Goal: Task Accomplishment & Management: Manage account settings

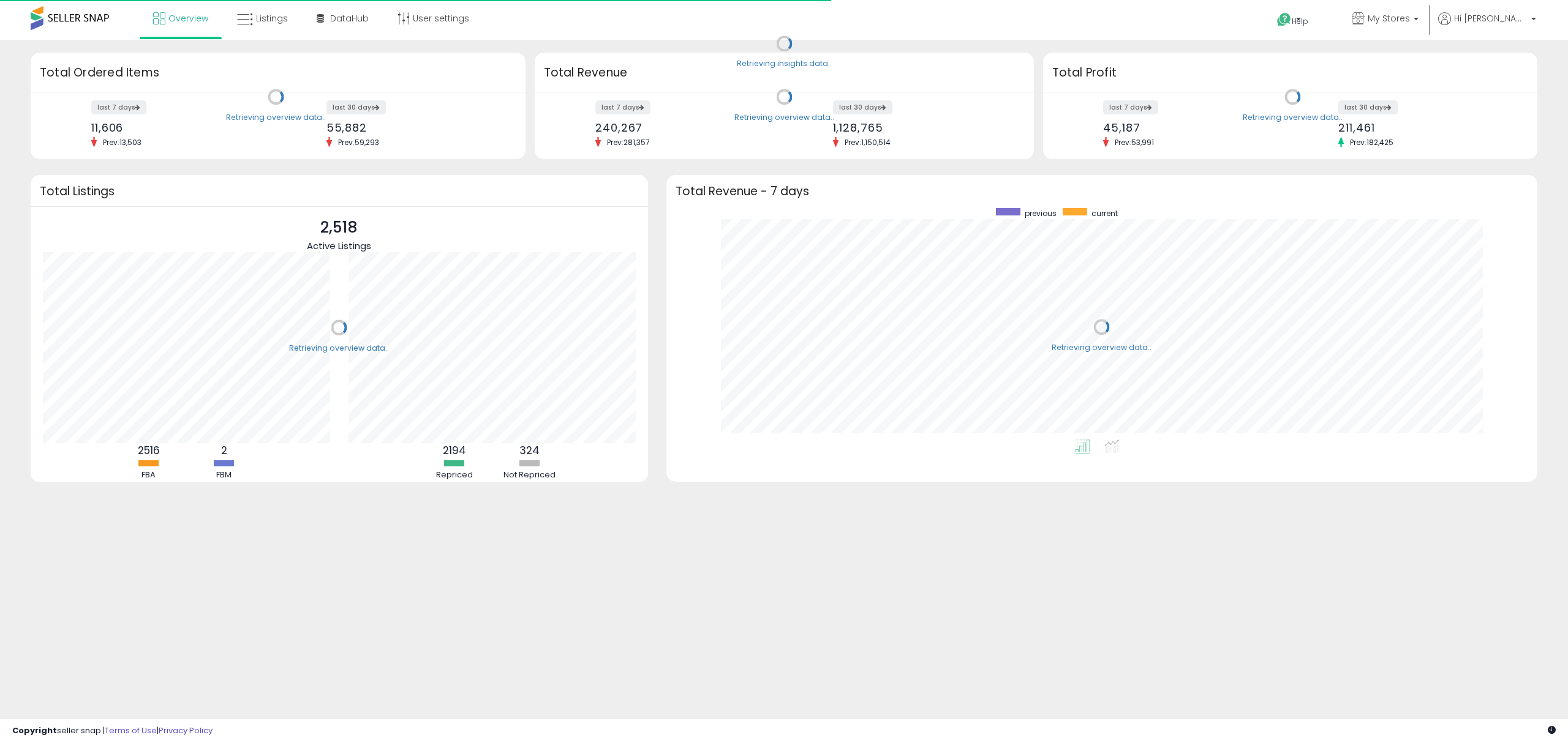
scroll to position [231, 847]
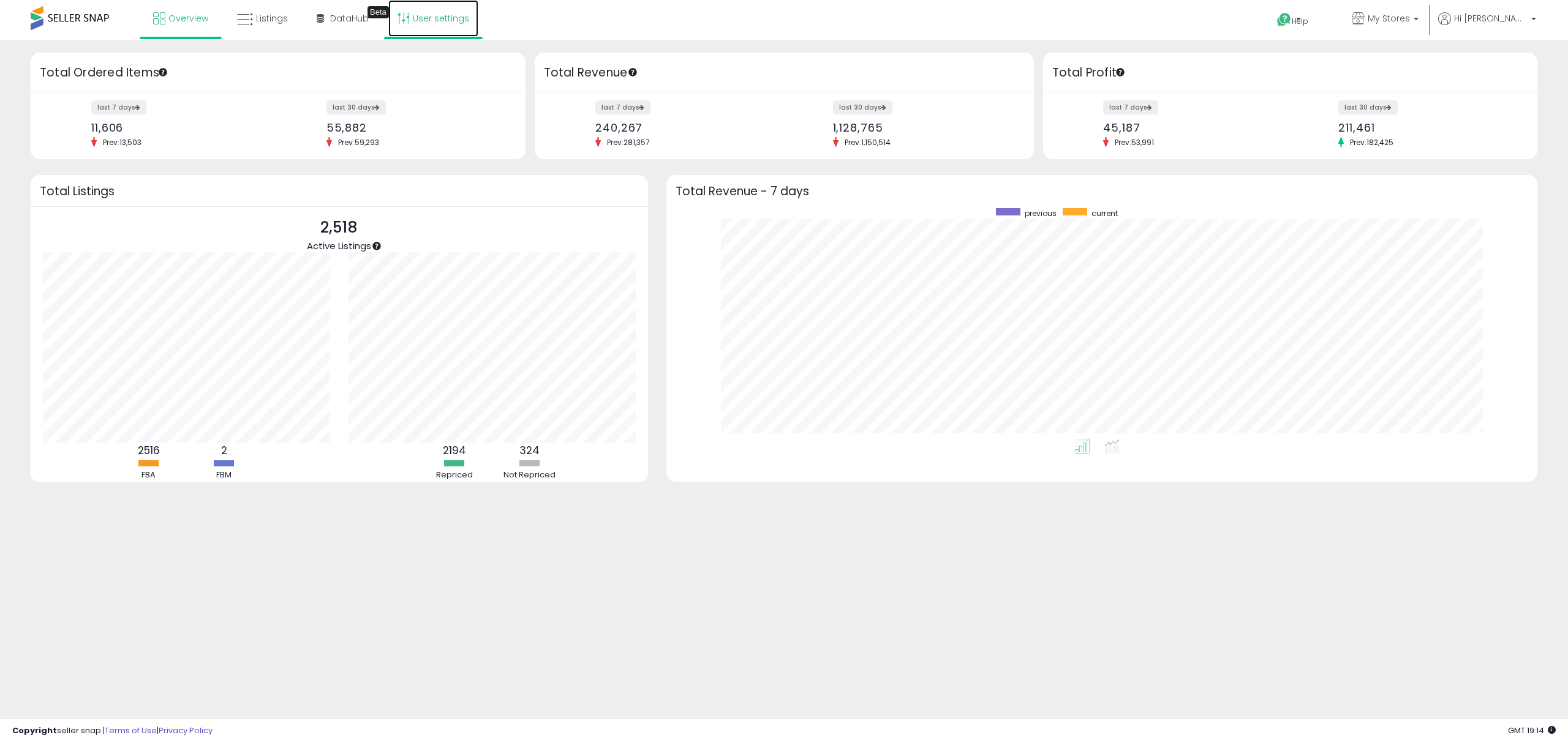
click at [472, 17] on link "User settings" at bounding box center [433, 18] width 90 height 37
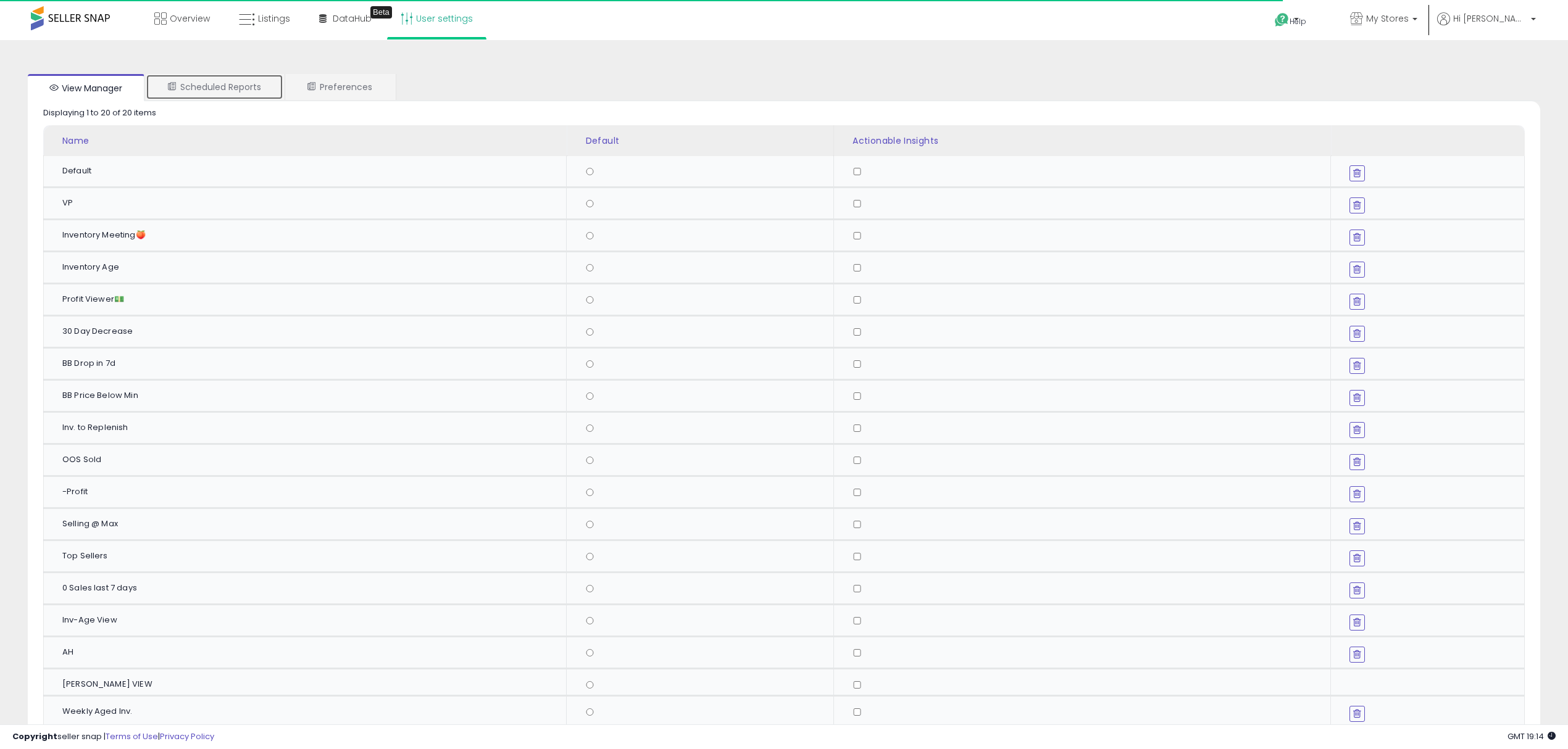
click at [204, 78] on link "Scheduled Reports" at bounding box center [215, 87] width 138 height 26
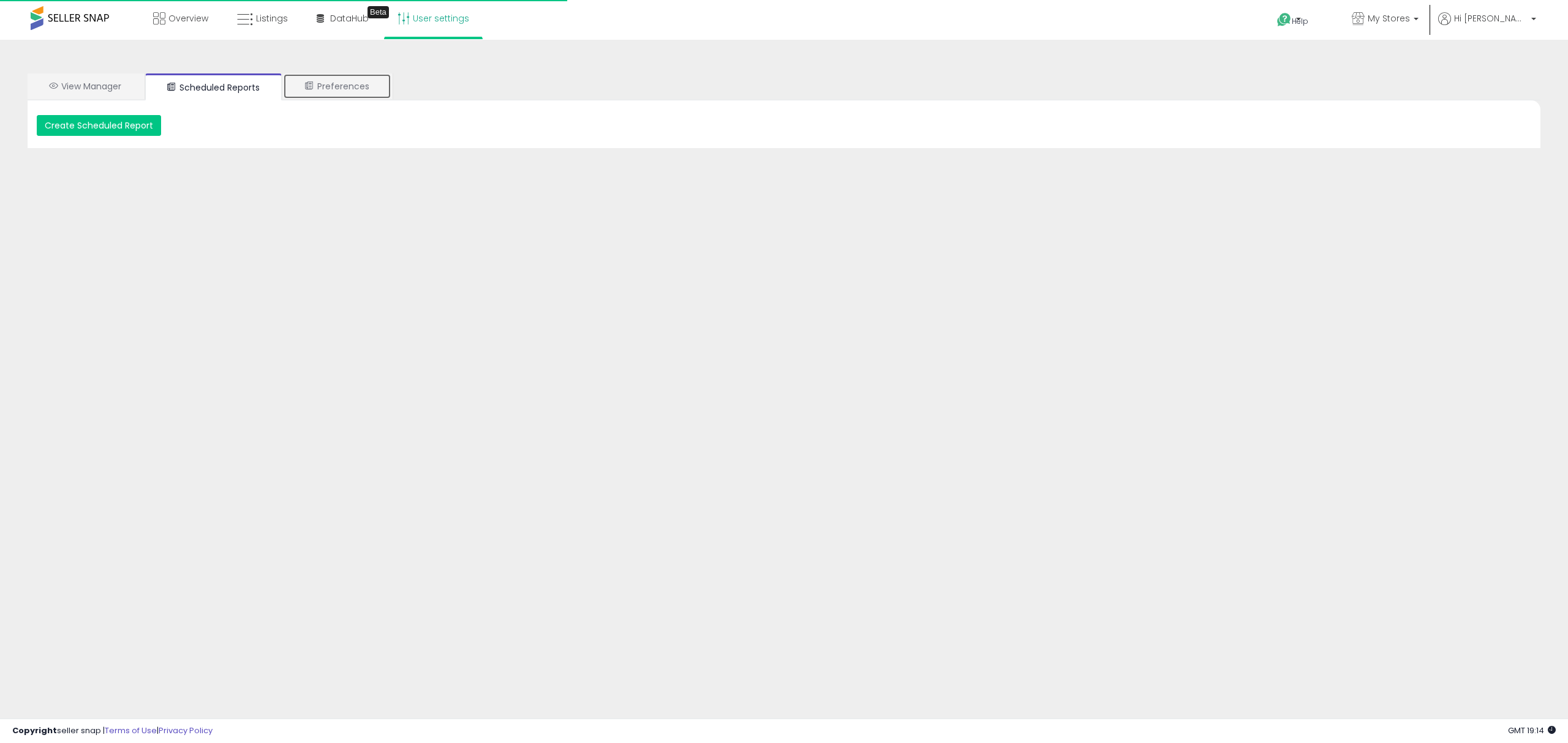
click at [340, 89] on link "Preferences" at bounding box center [337, 87] width 108 height 26
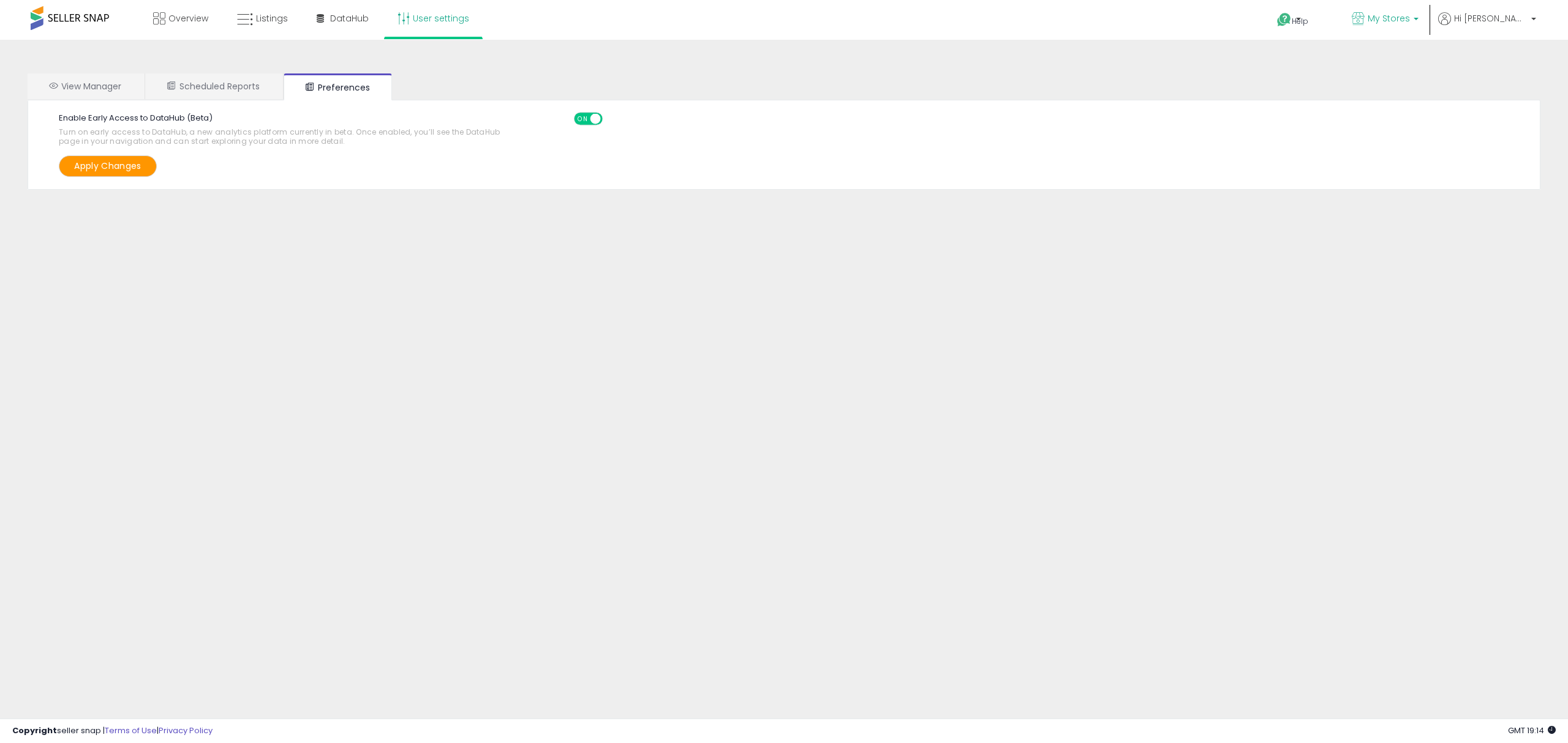
click at [1410, 21] on span "My Stores" at bounding box center [1389, 19] width 42 height 12
click at [1451, 20] on icon at bounding box center [1445, 19] width 13 height 13
click at [1499, 98] on link "Profile" at bounding box center [1509, 97] width 25 height 12
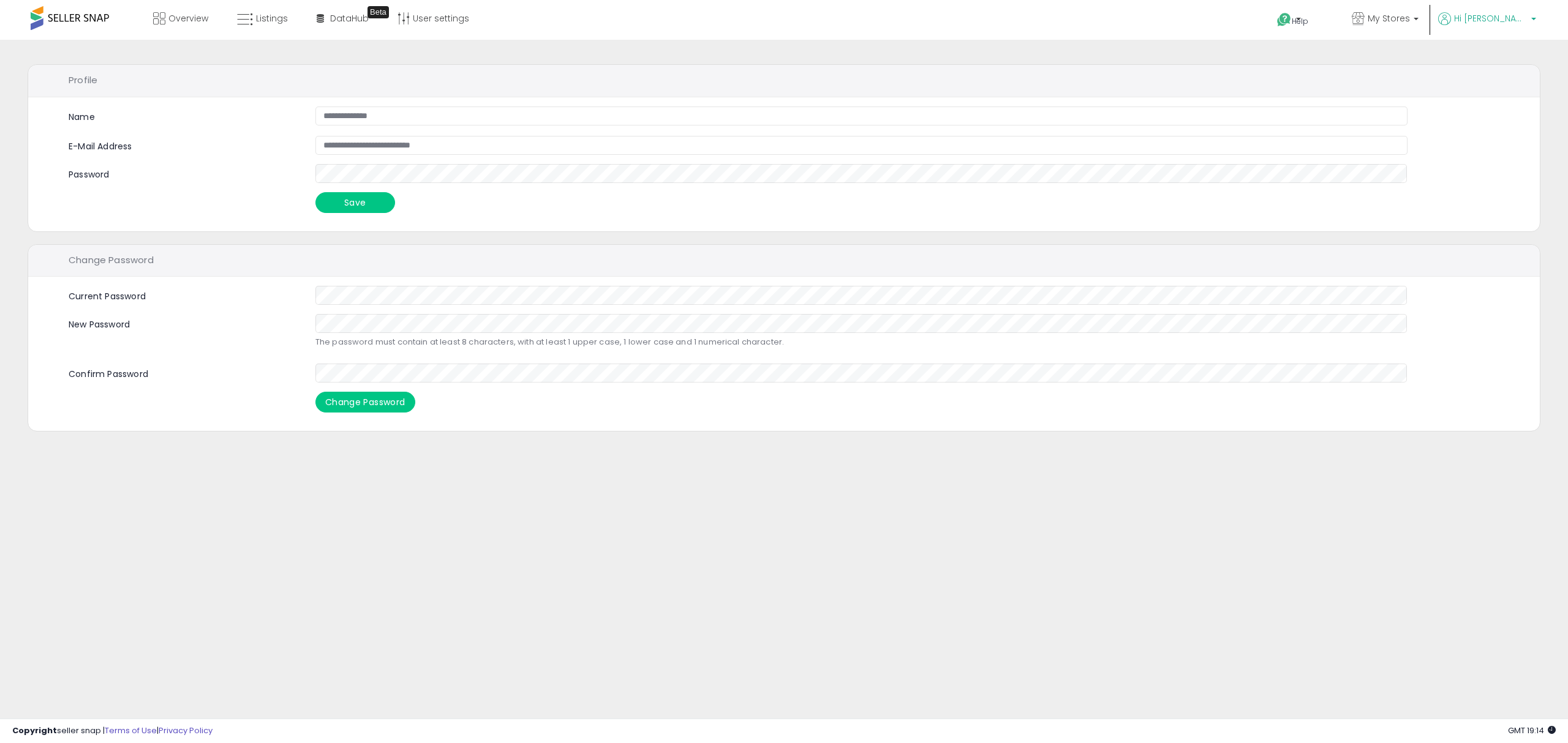
click at [1451, 12] on icon at bounding box center [1445, 19] width 13 height 13
click at [1502, 70] on link "Account" at bounding box center [1509, 65] width 32 height 12
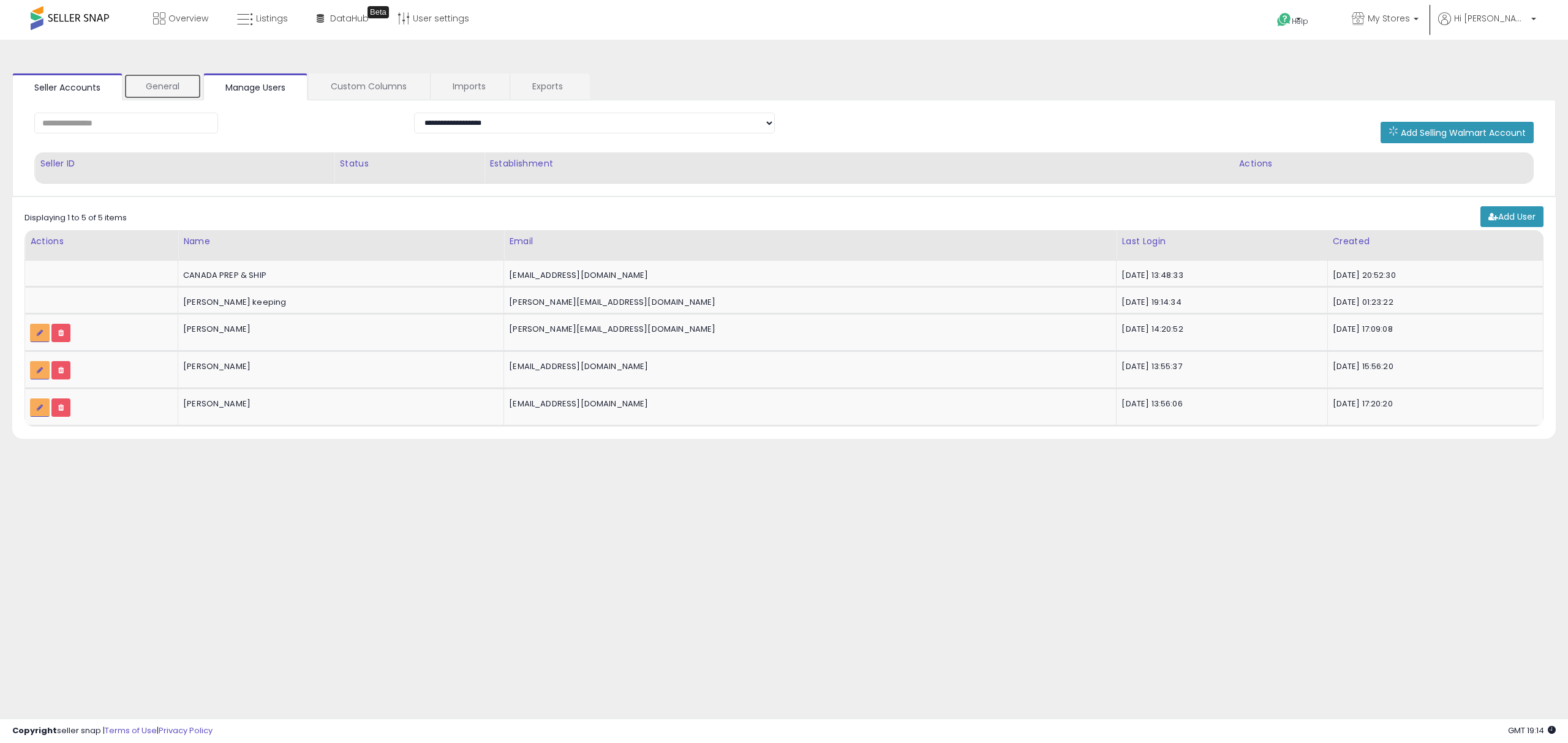
click at [160, 87] on link "General" at bounding box center [163, 87] width 78 height 26
click at [227, 86] on link "Manage Users" at bounding box center [256, 87] width 104 height 26
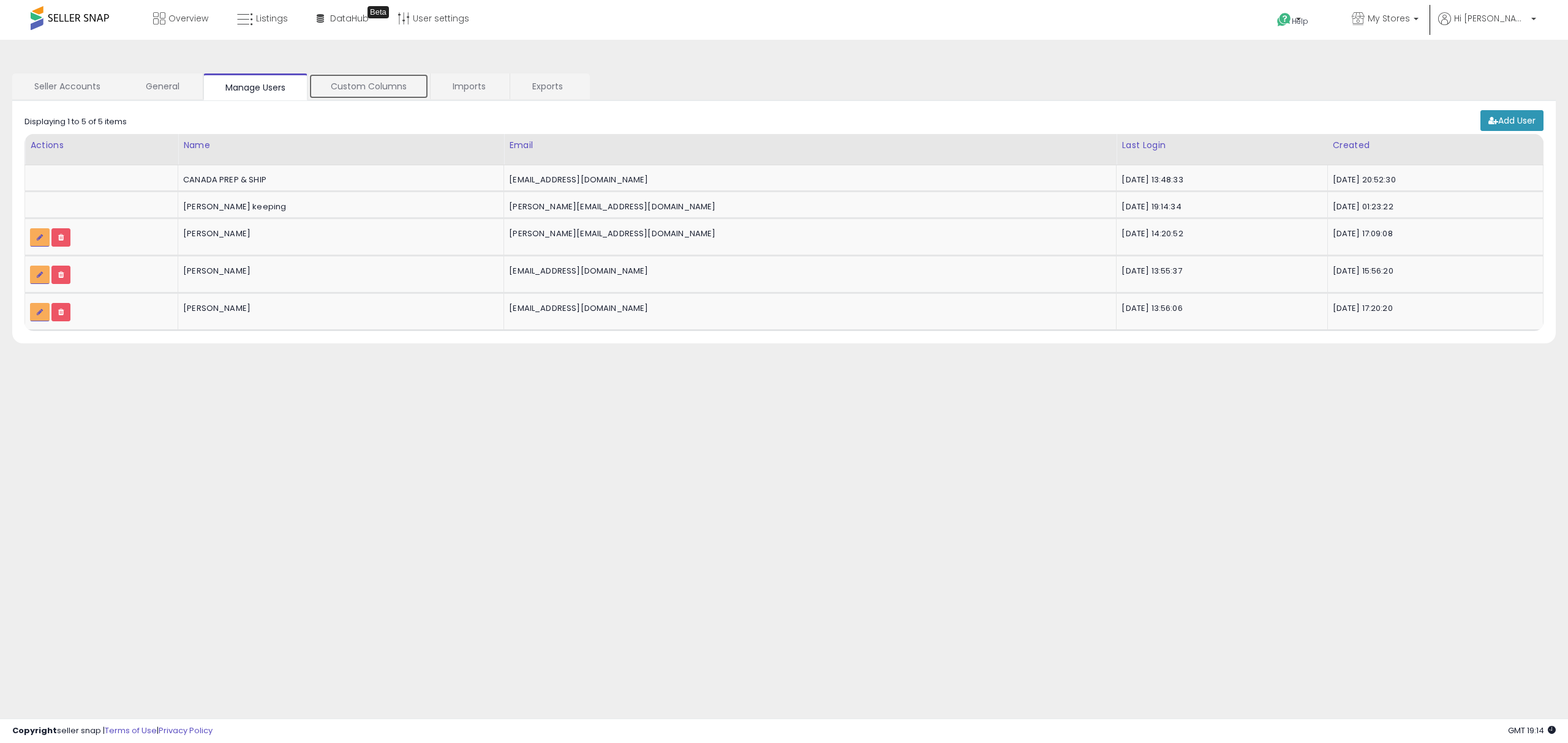
click at [415, 88] on link "Custom Columns" at bounding box center [369, 87] width 120 height 26
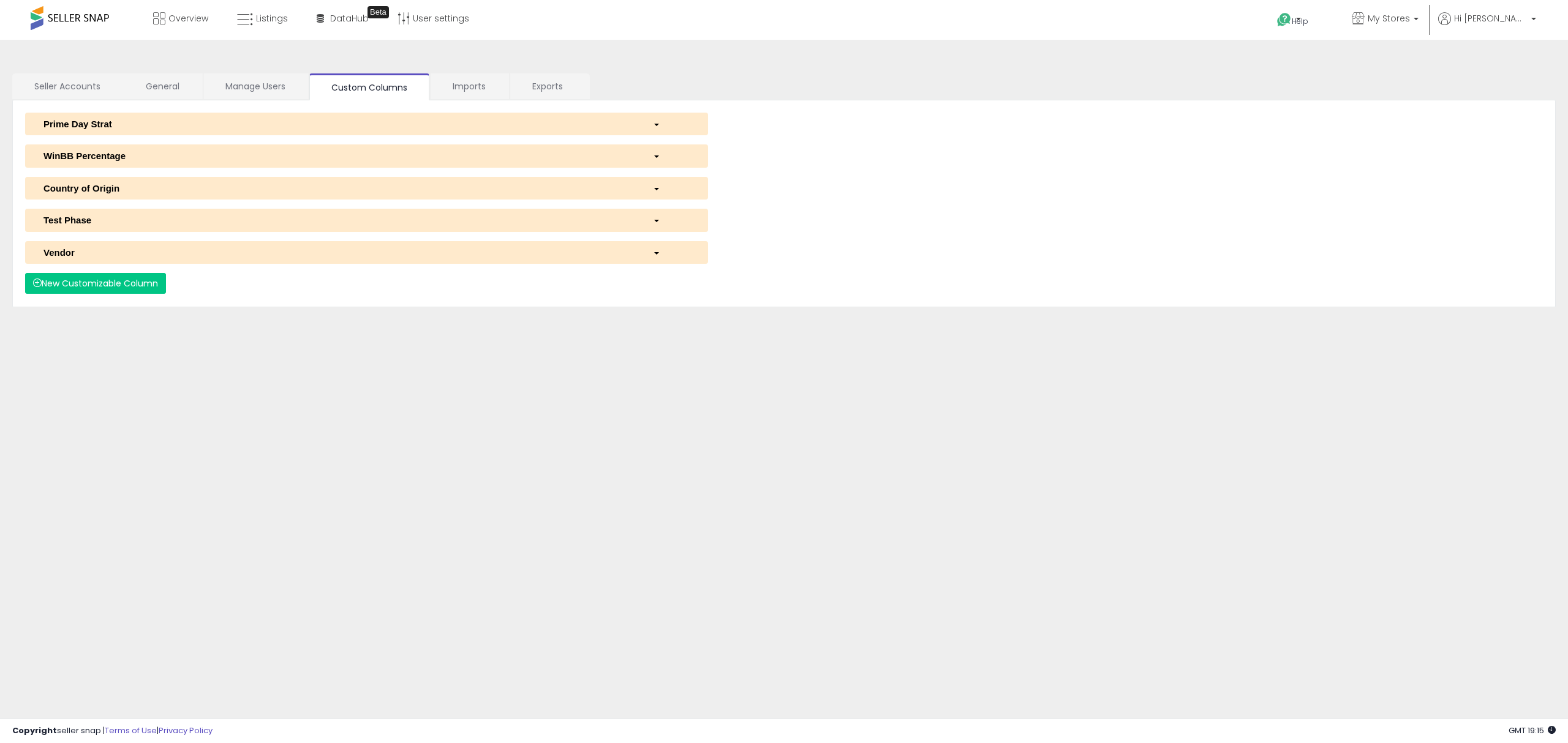
click at [448, 130] on div "Prime Day Strat" at bounding box center [339, 124] width 610 height 13
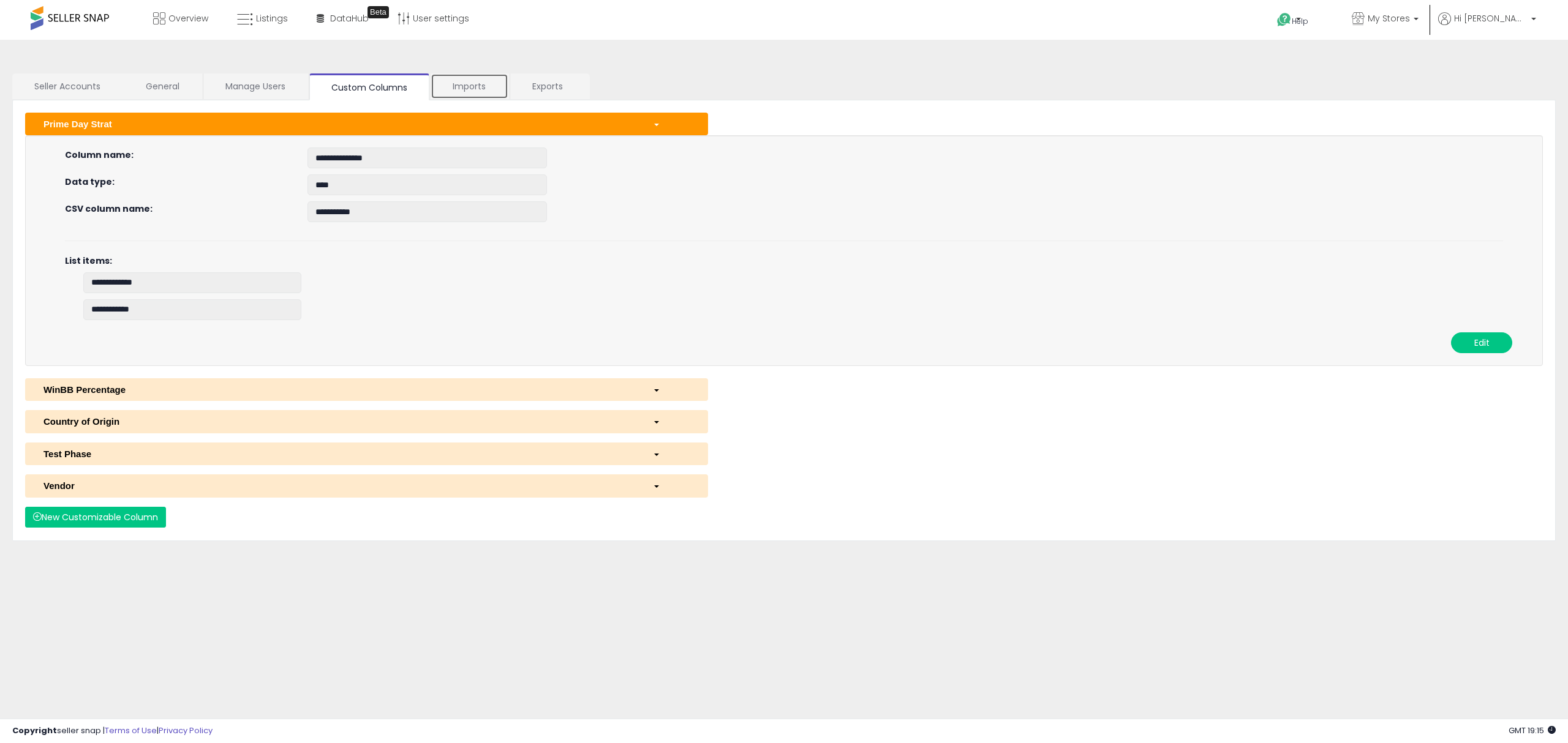
click at [469, 87] on link "Imports" at bounding box center [470, 87] width 78 height 26
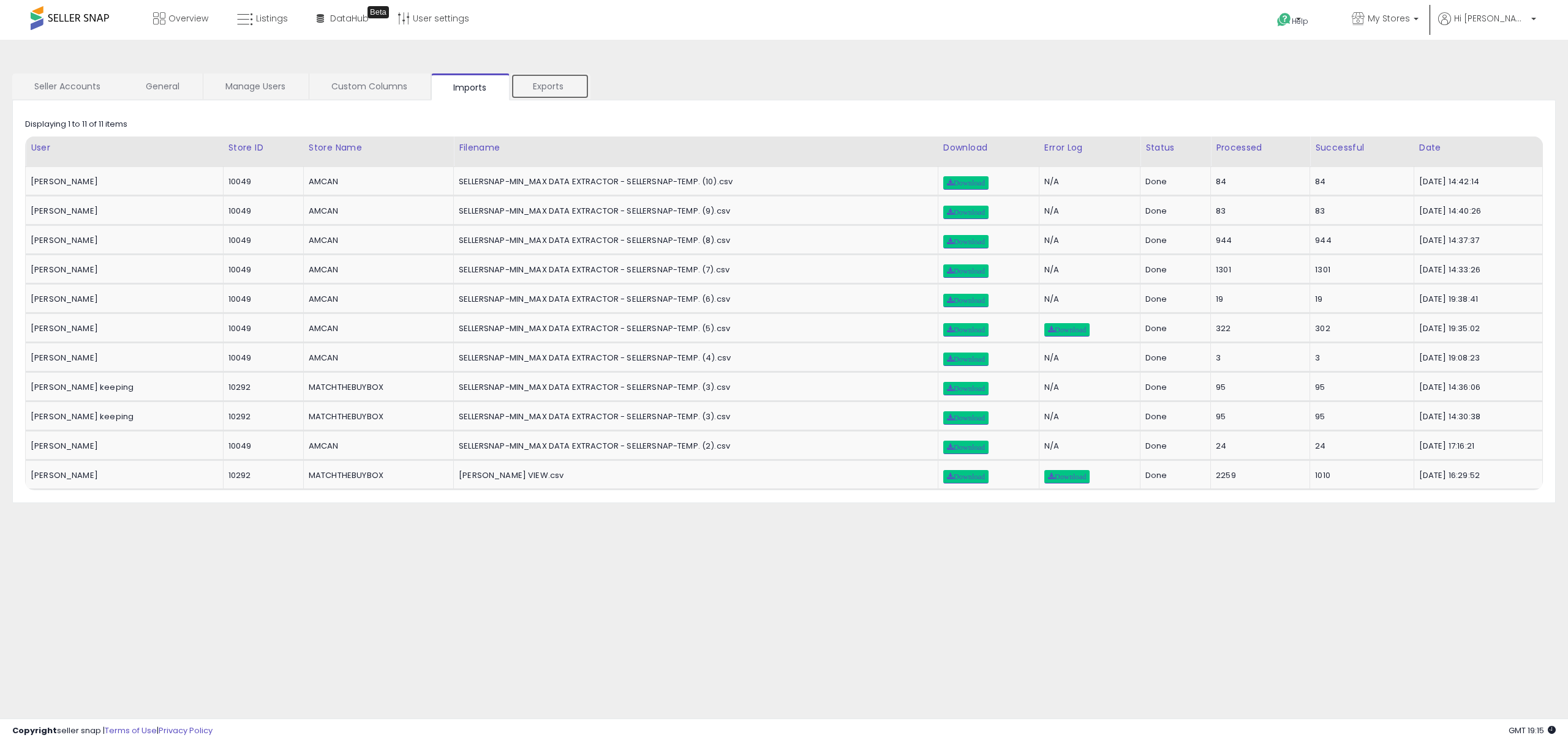
click at [549, 85] on link "Exports" at bounding box center [550, 87] width 79 height 26
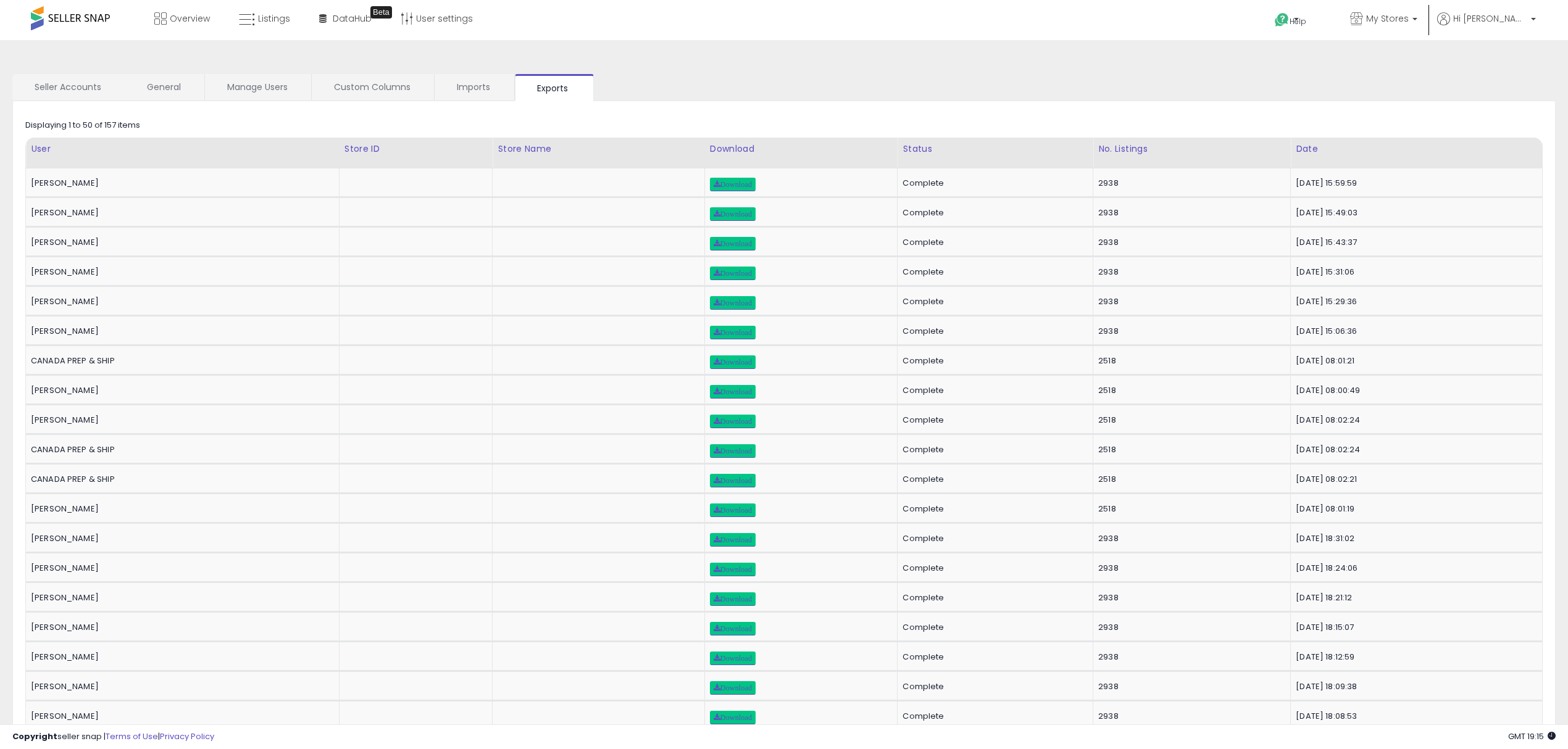
click at [70, 87] on link "Seller Accounts" at bounding box center [68, 87] width 111 height 26
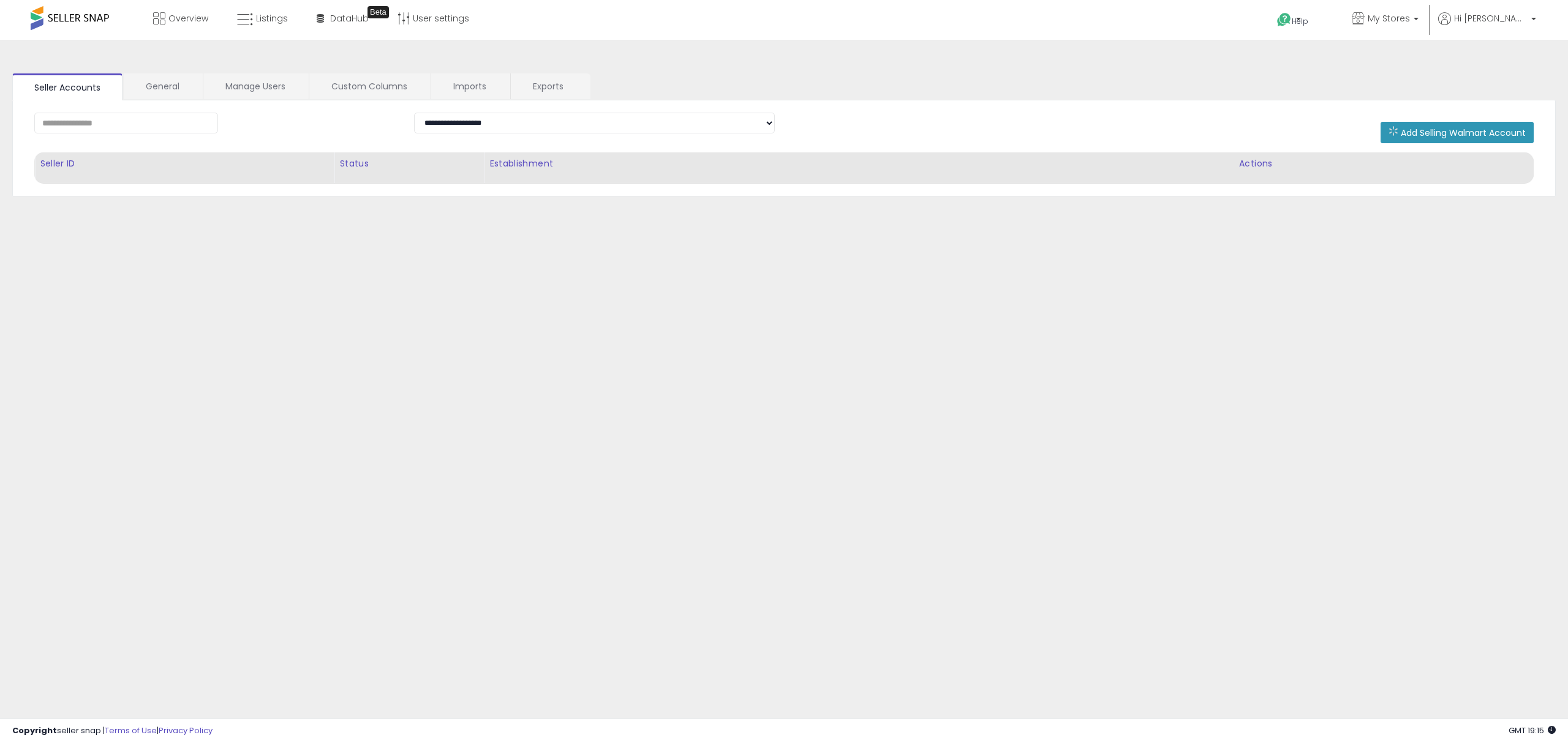
click at [836, 60] on div "**********" at bounding box center [784, 306] width 1556 height 508
click at [1524, 25] on p "Hi Curtis" at bounding box center [1488, 20] width 98 height 15
click at [1501, 128] on link "Logout" at bounding box center [1509, 129] width 27 height 12
